Goal: Transaction & Acquisition: Purchase product/service

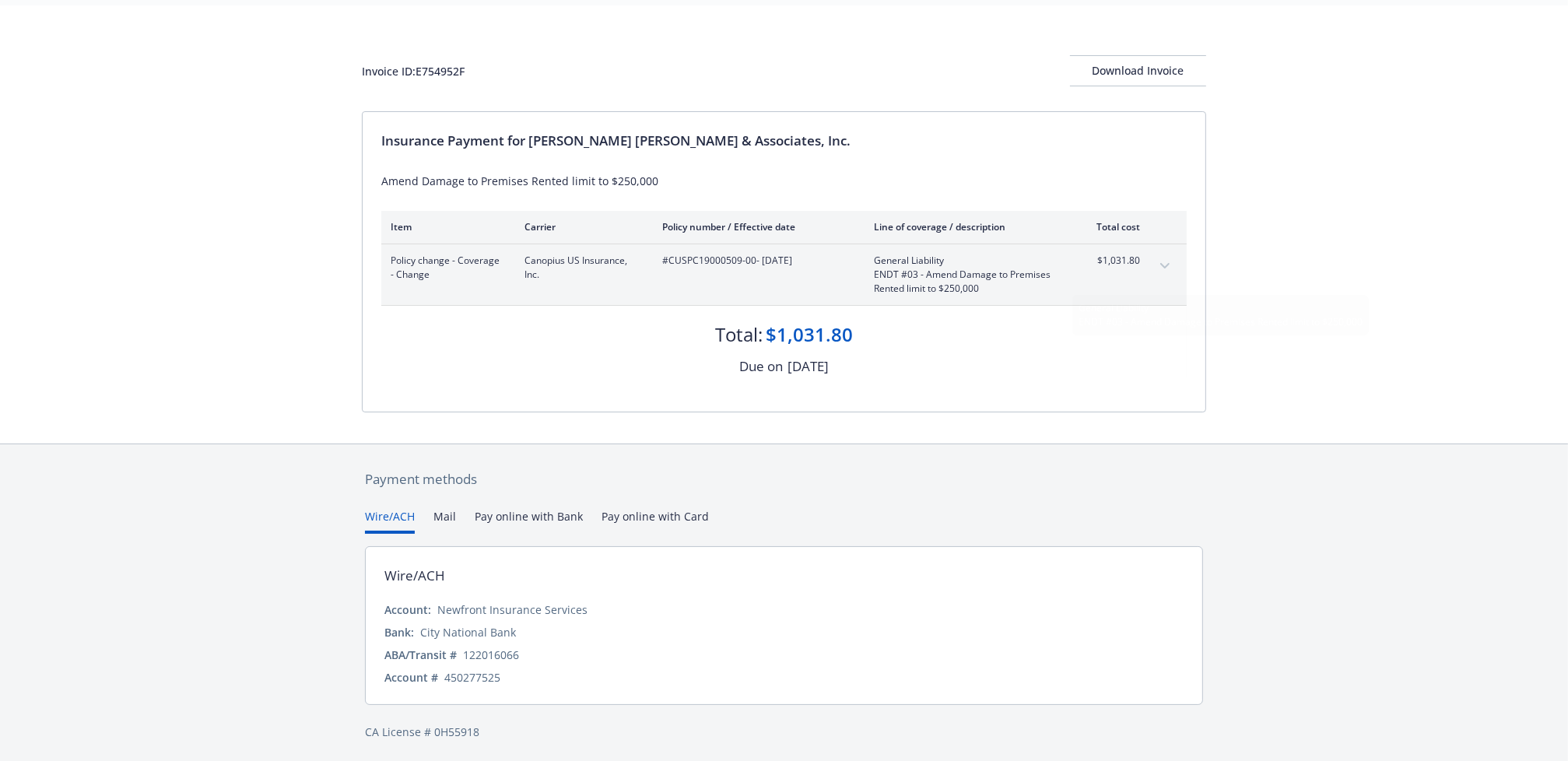
scroll to position [52, 0]
click at [537, 515] on button "Pay online with Bank" at bounding box center [529, 518] width 109 height 25
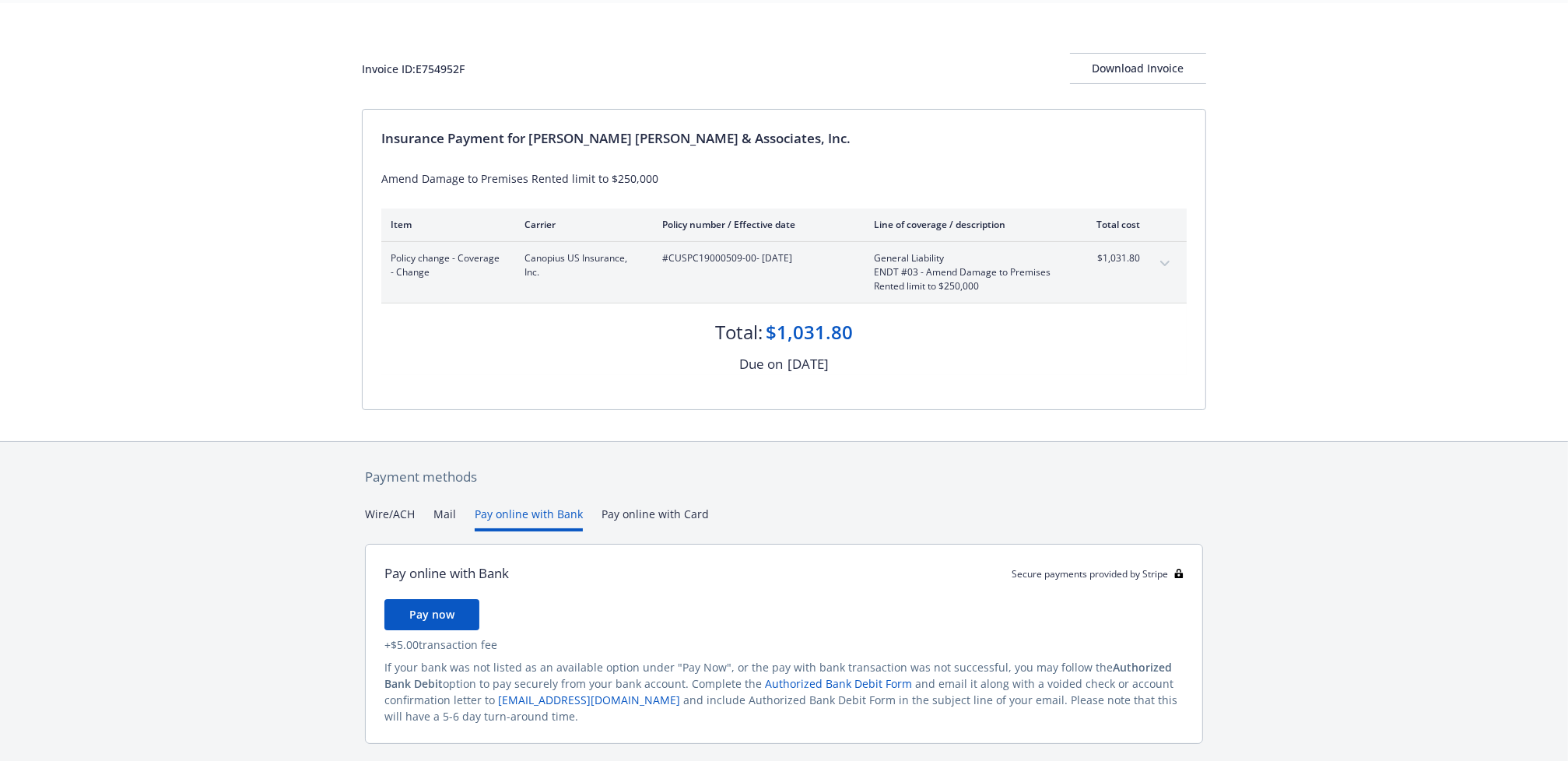
scroll to position [23, 0]
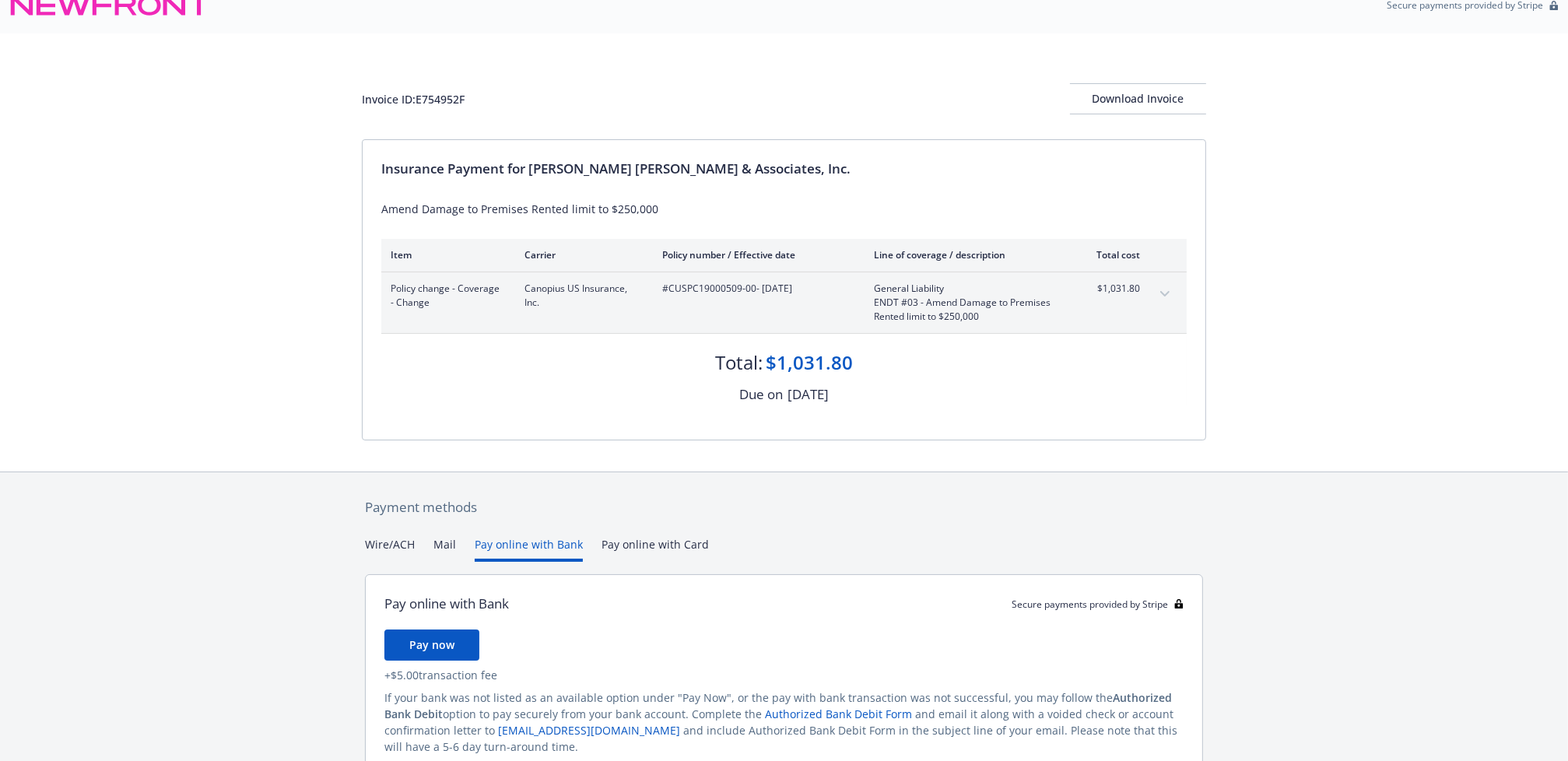
click at [642, 517] on div "Payment methods Wire/ACH Mail Pay online with Bank Pay online with Card Pay onl…" at bounding box center [784, 653] width 844 height 363
click at [548, 548] on button "Pay online with Bank" at bounding box center [529, 549] width 109 height 25
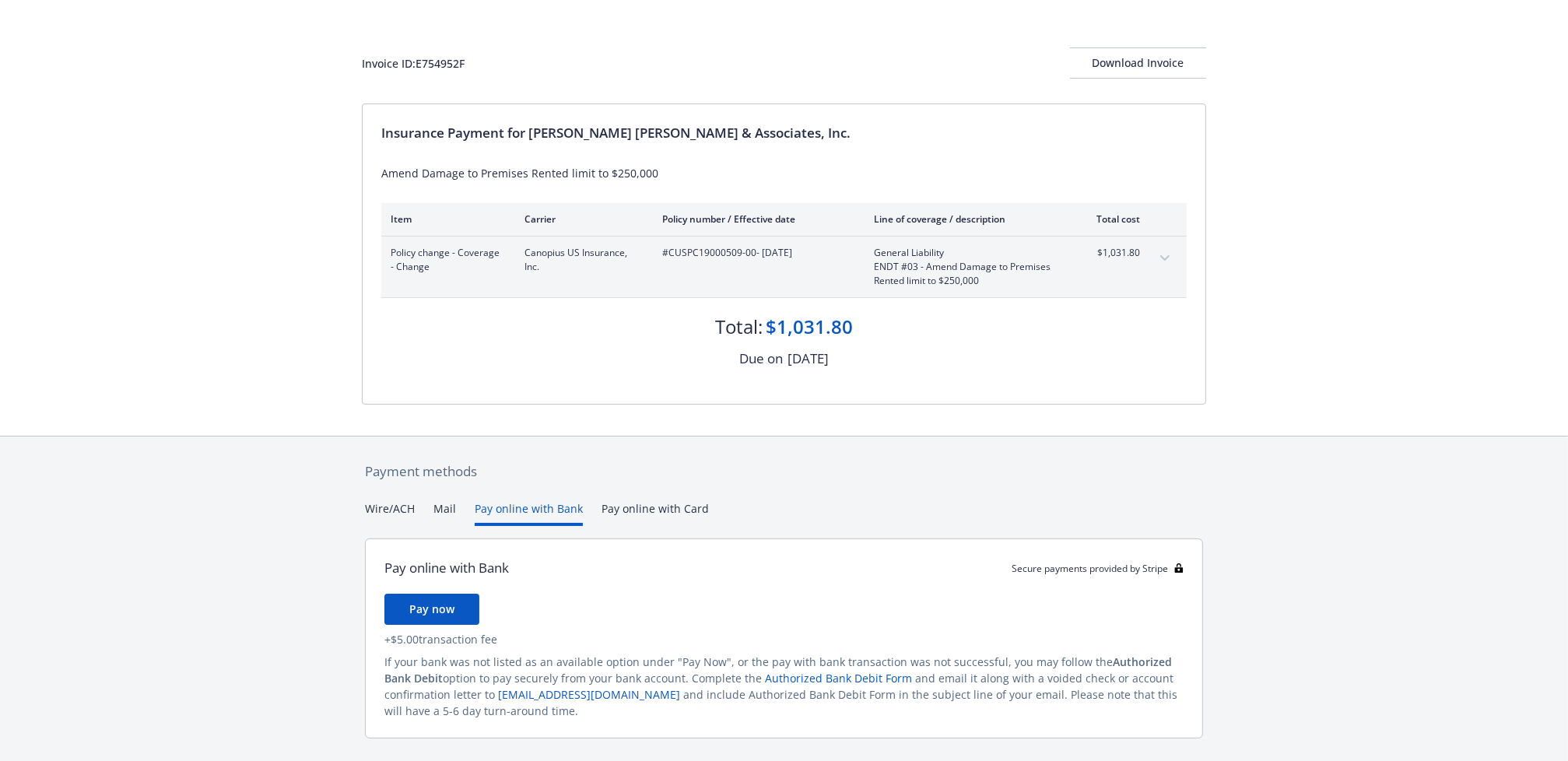
scroll to position [0, 0]
